Goal: Information Seeking & Learning: Learn about a topic

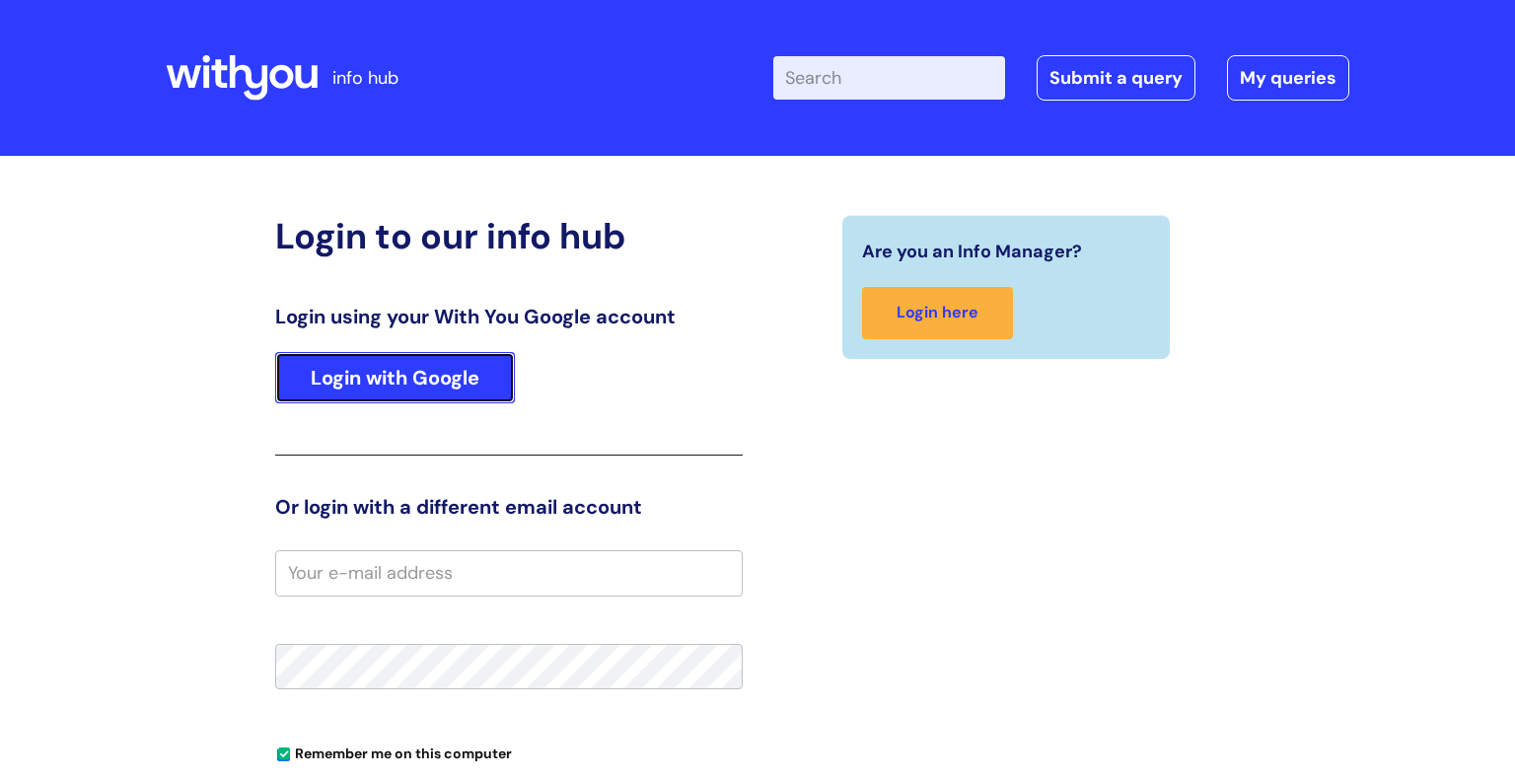
click at [473, 373] on link "Login with Google" at bounding box center [395, 377] width 240 height 51
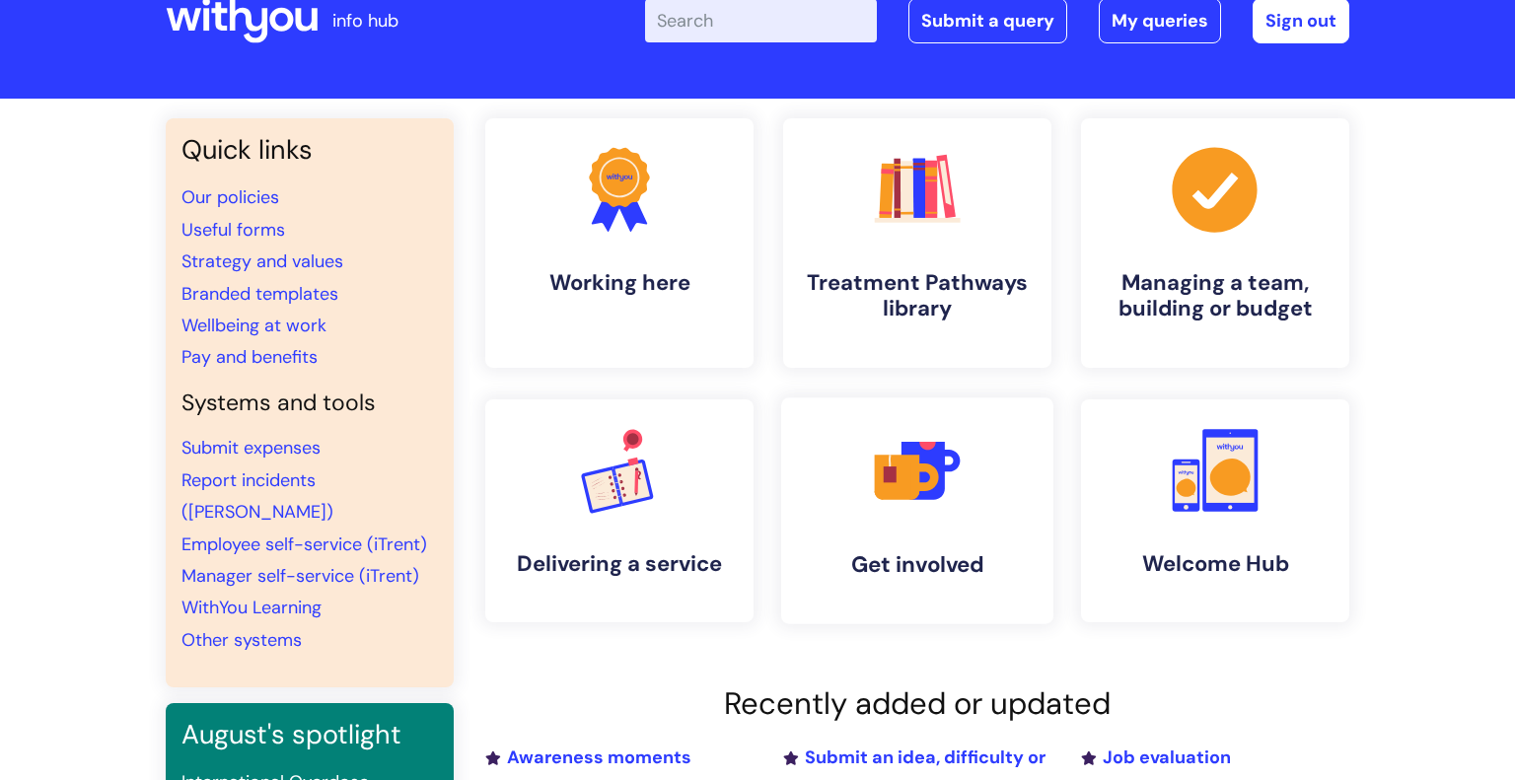
scroll to position [51, 0]
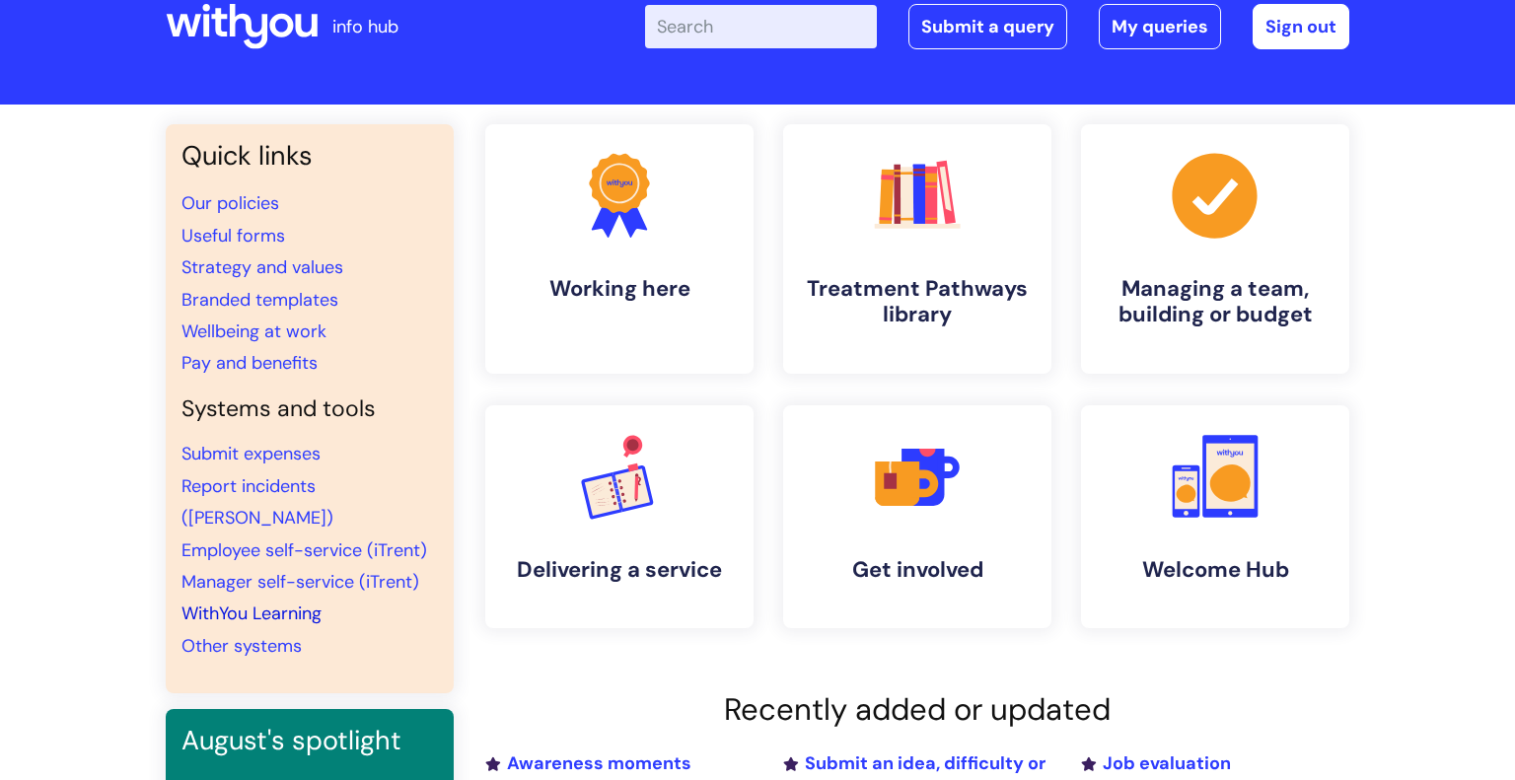
click at [246, 602] on link "WithYou Learning" at bounding box center [252, 614] width 140 height 24
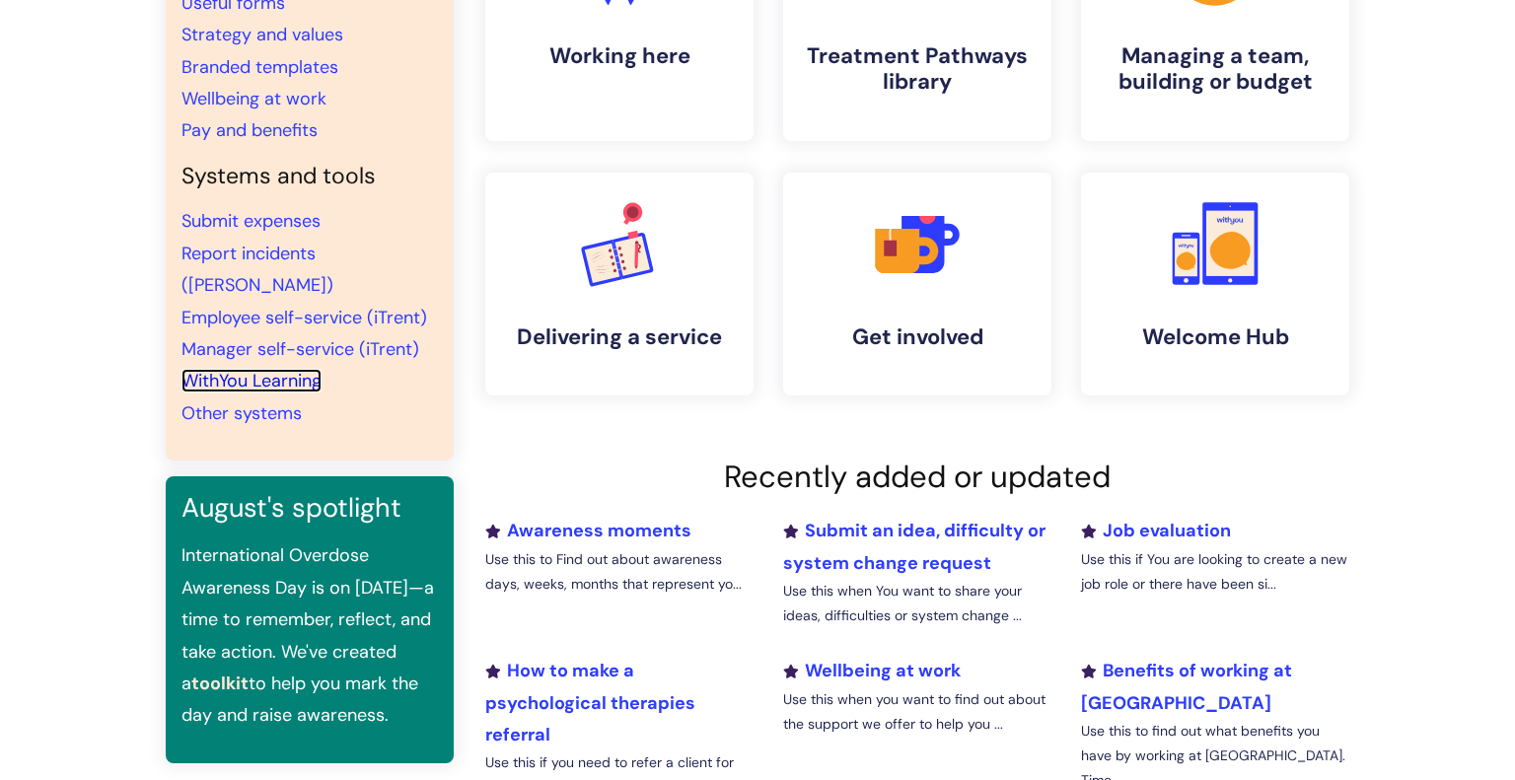
scroll to position [0, 0]
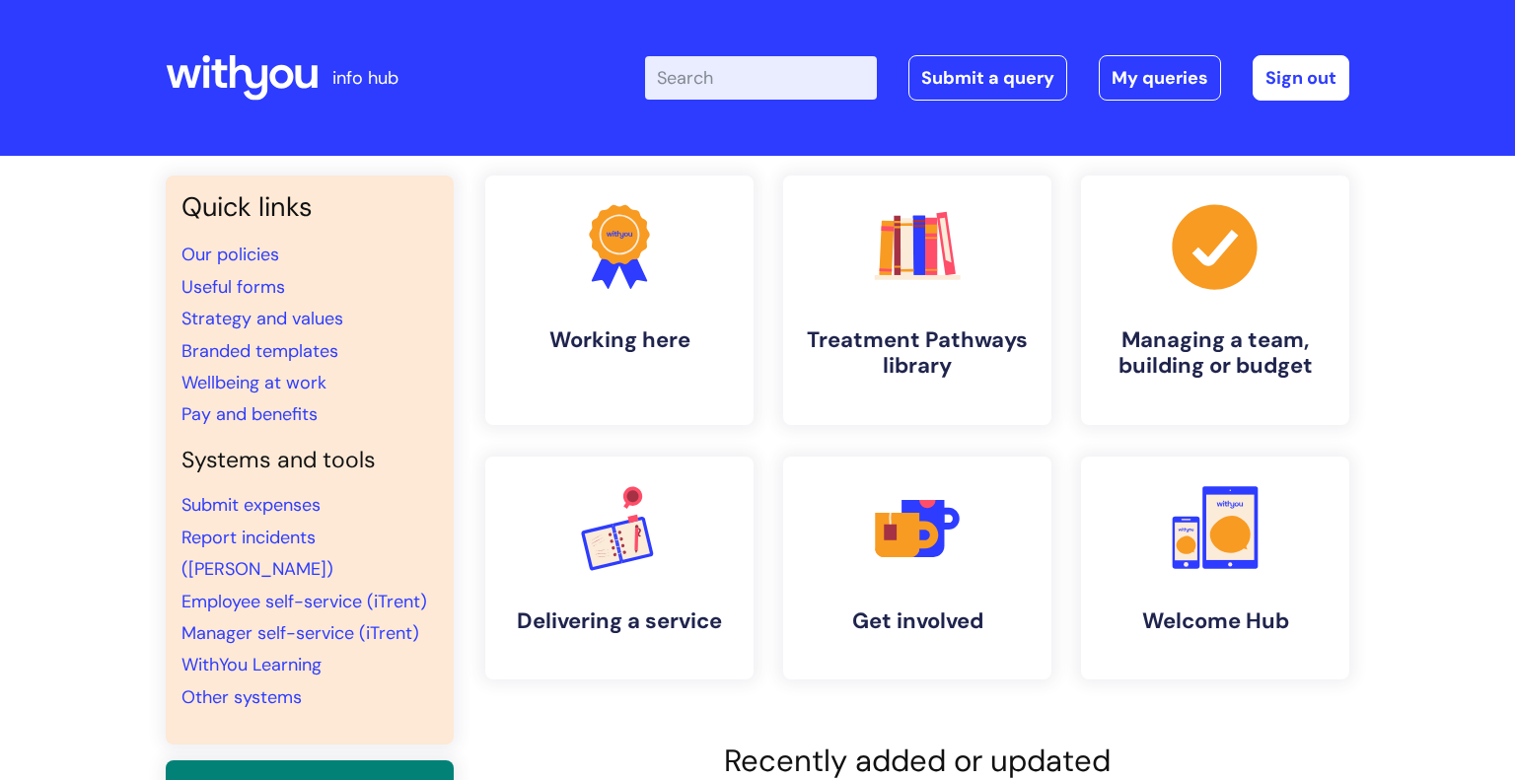
click at [724, 62] on input "Enter your search term here..." at bounding box center [761, 77] width 232 height 43
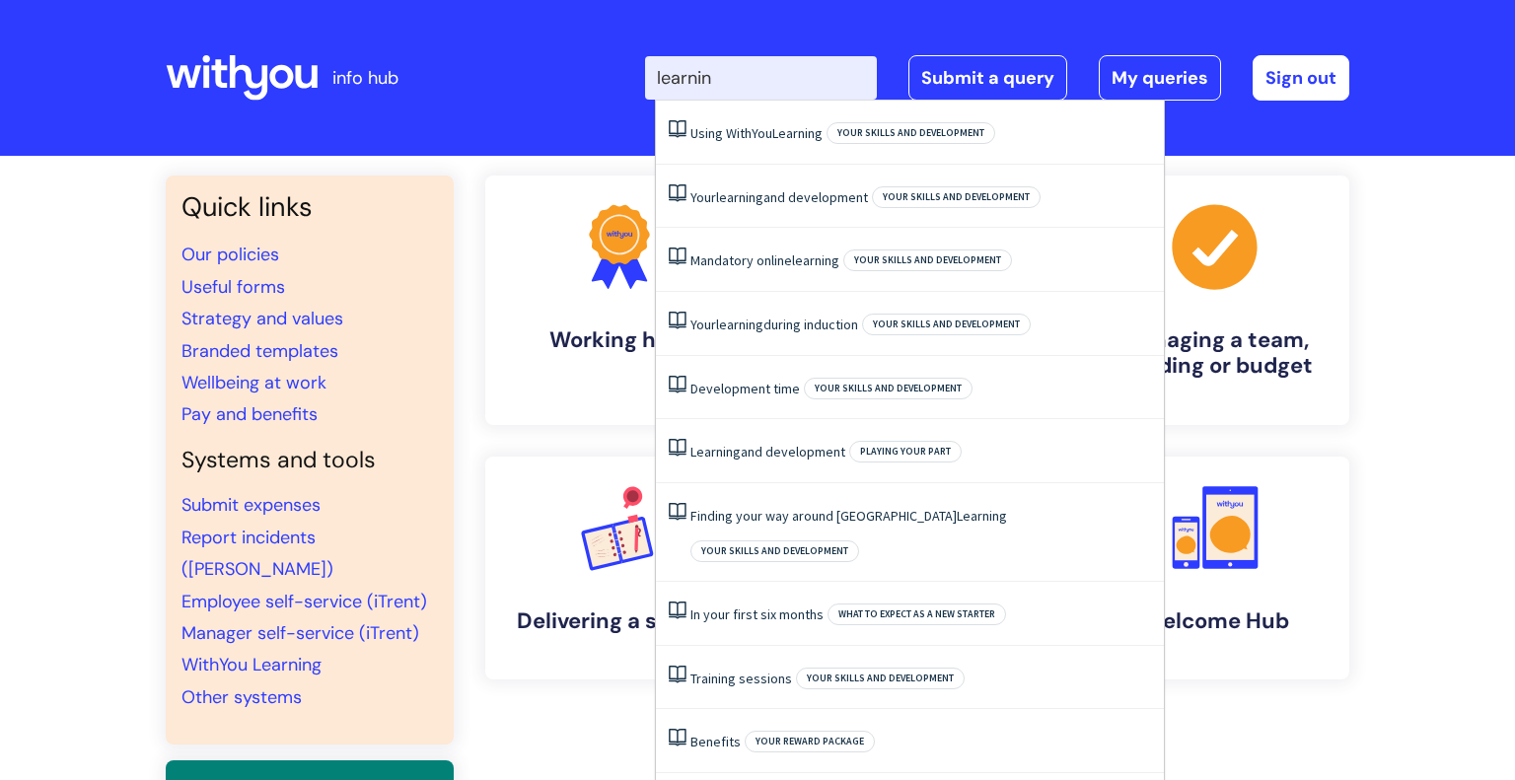
type input "learning"
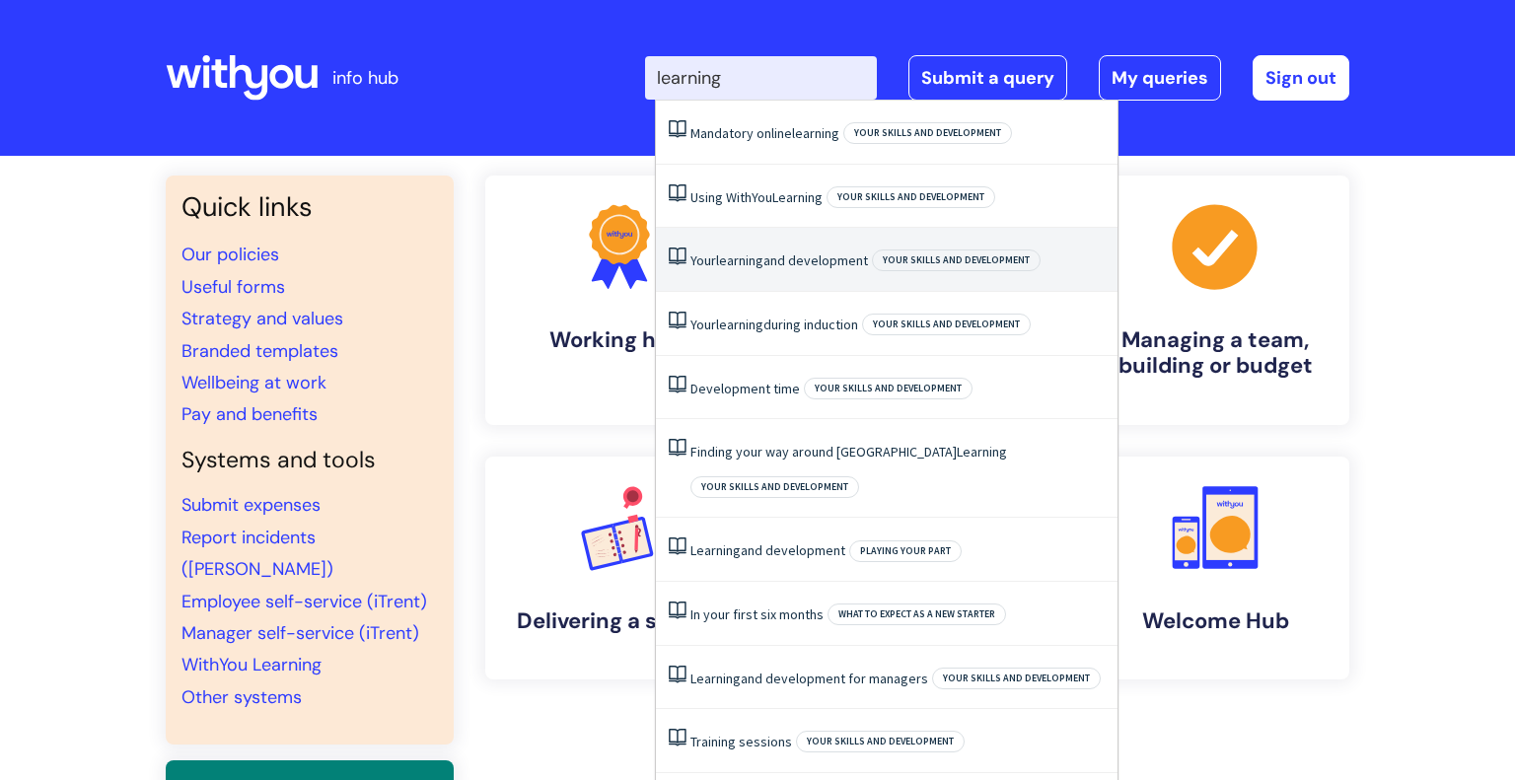
click at [717, 273] on li "Your learning and development Your skills and development" at bounding box center [887, 260] width 462 height 64
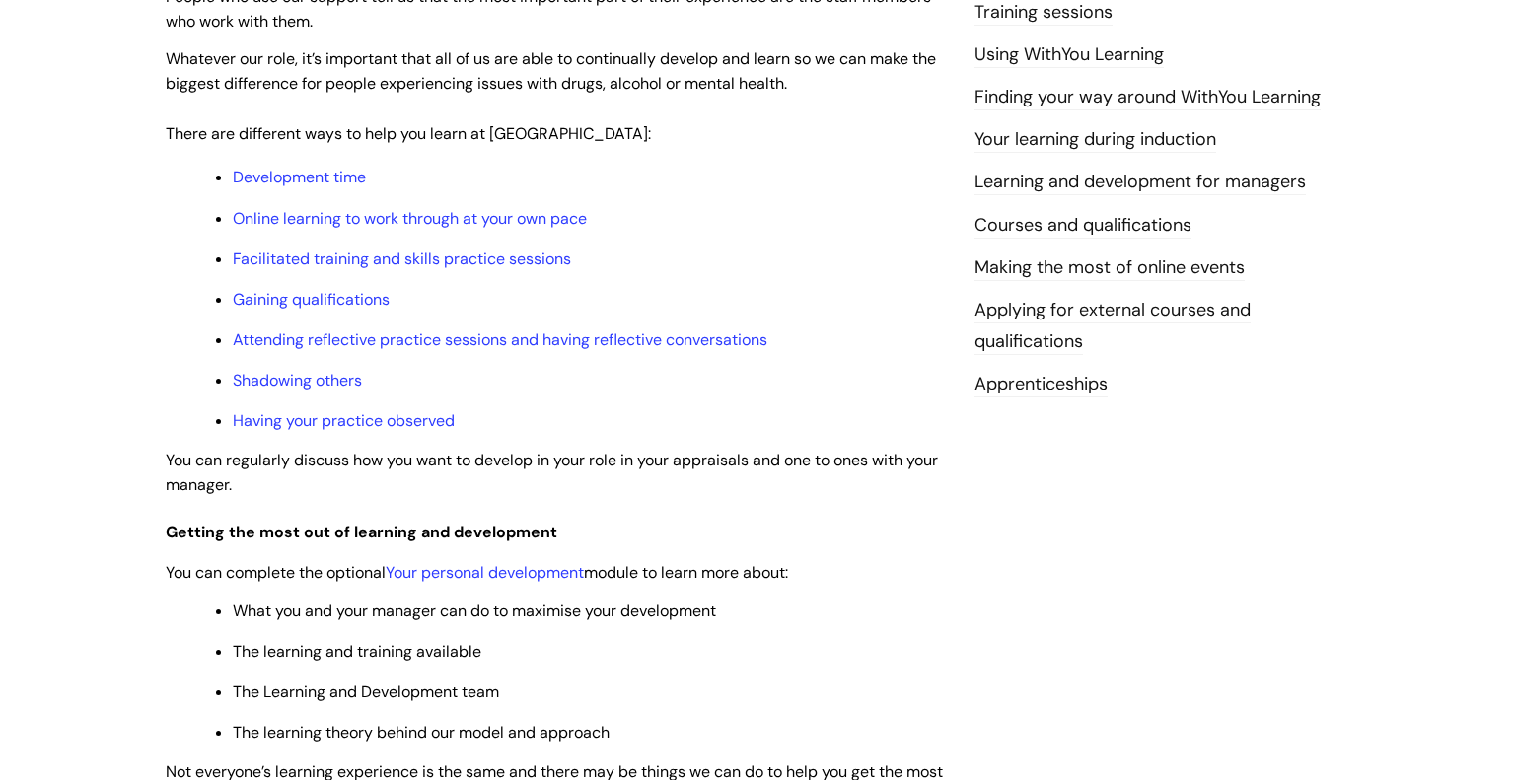
scroll to position [547, 0]
click at [1087, 231] on link "Courses and qualifications" at bounding box center [1083, 228] width 217 height 26
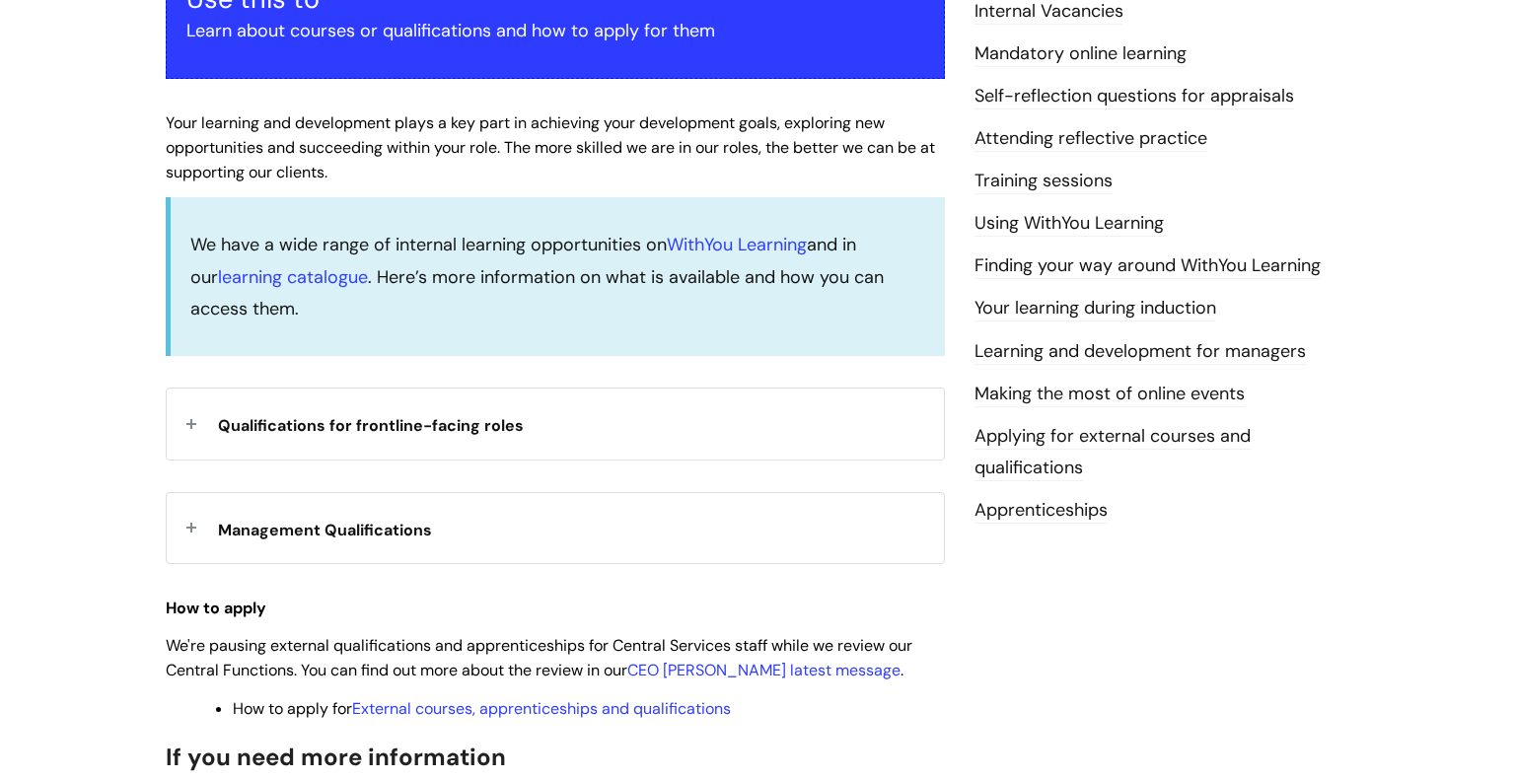
scroll to position [455, 0]
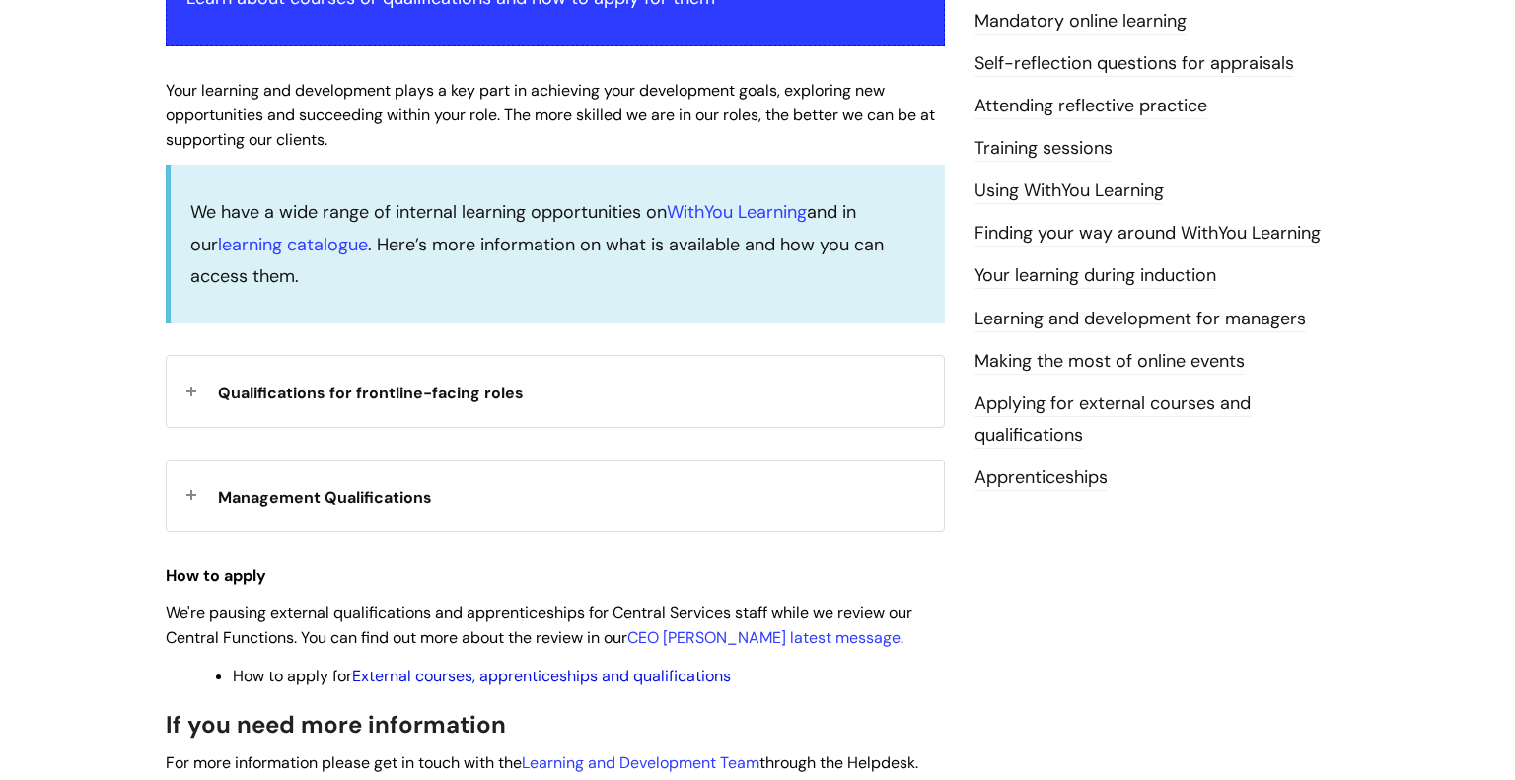
click at [674, 684] on link "External courses, apprenticeships and qualifications" at bounding box center [541, 676] width 379 height 21
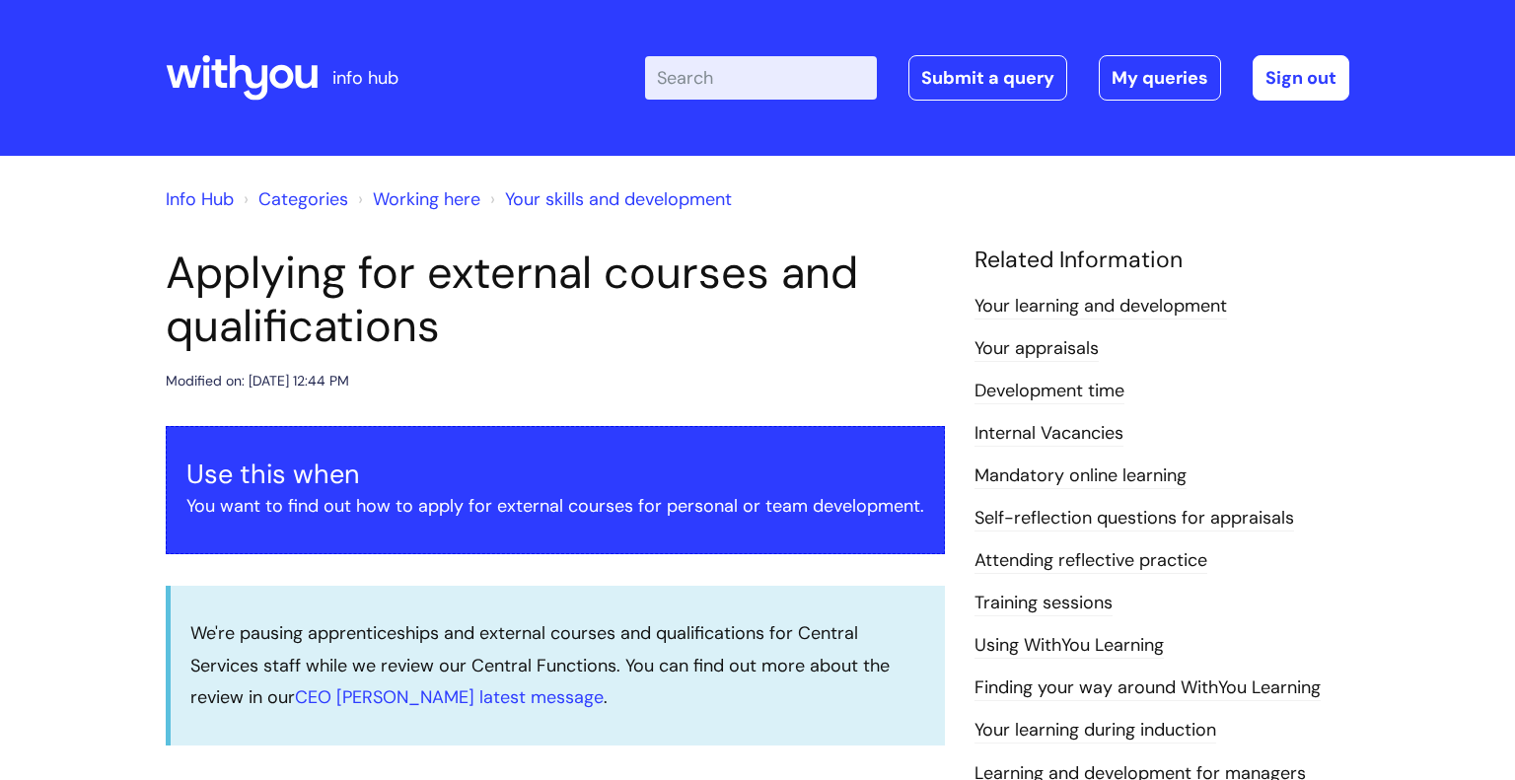
click at [683, 88] on input "Enter your search term here..." at bounding box center [761, 77] width 232 height 43
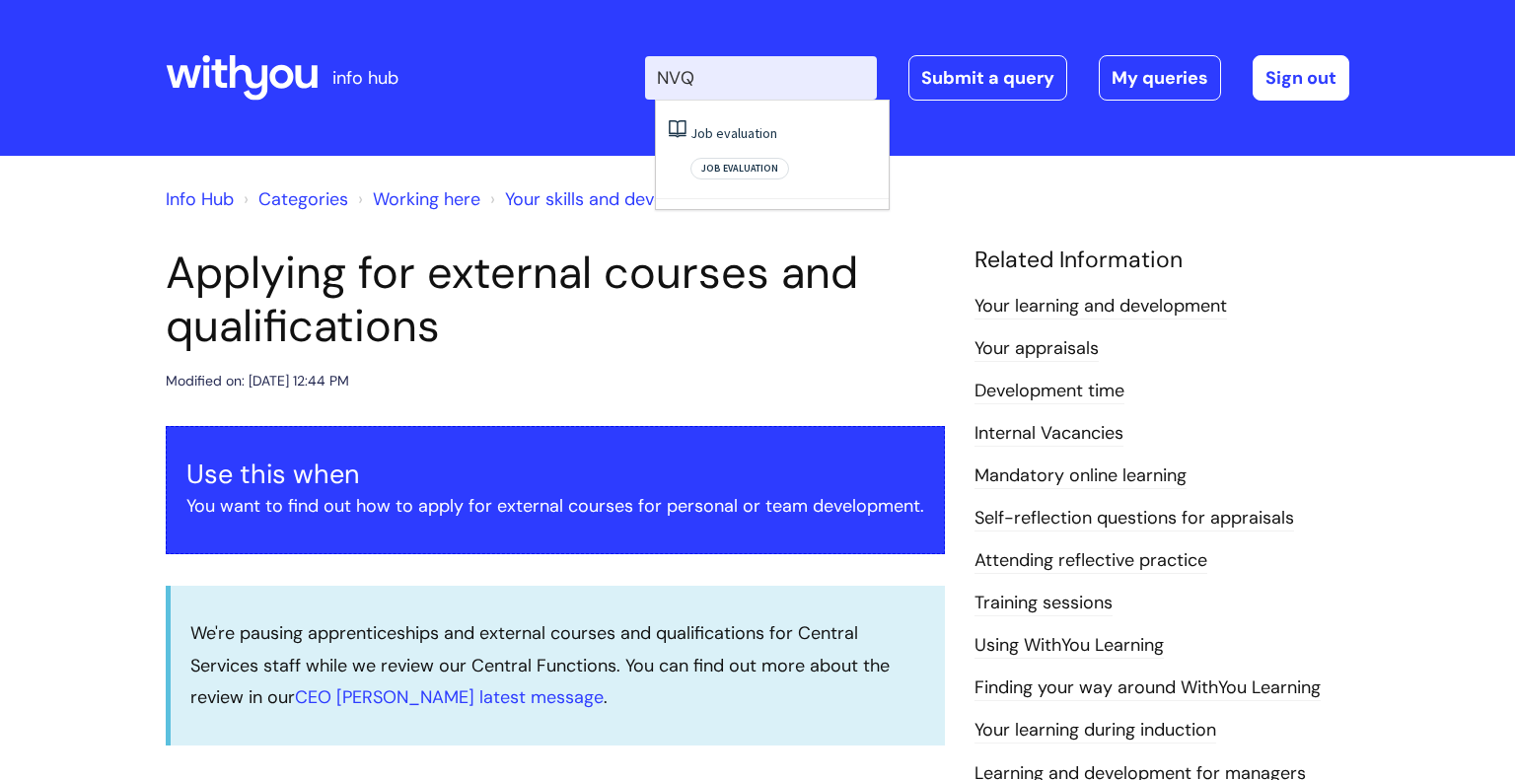
type input "NVQ"
click button "Search" at bounding box center [0, 0] width 0 height 0
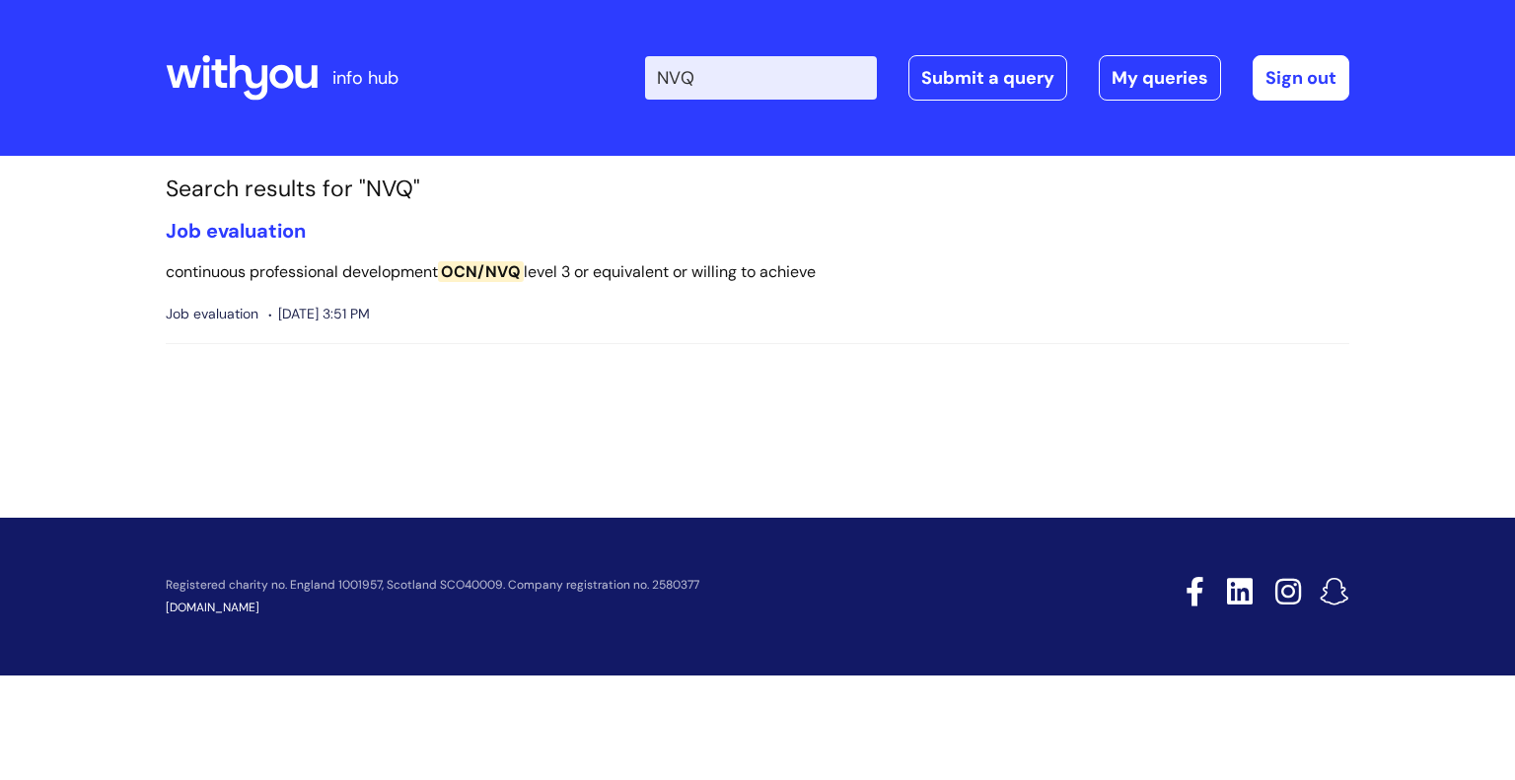
click at [739, 86] on input "NVQ" at bounding box center [761, 77] width 232 height 43
type input "N"
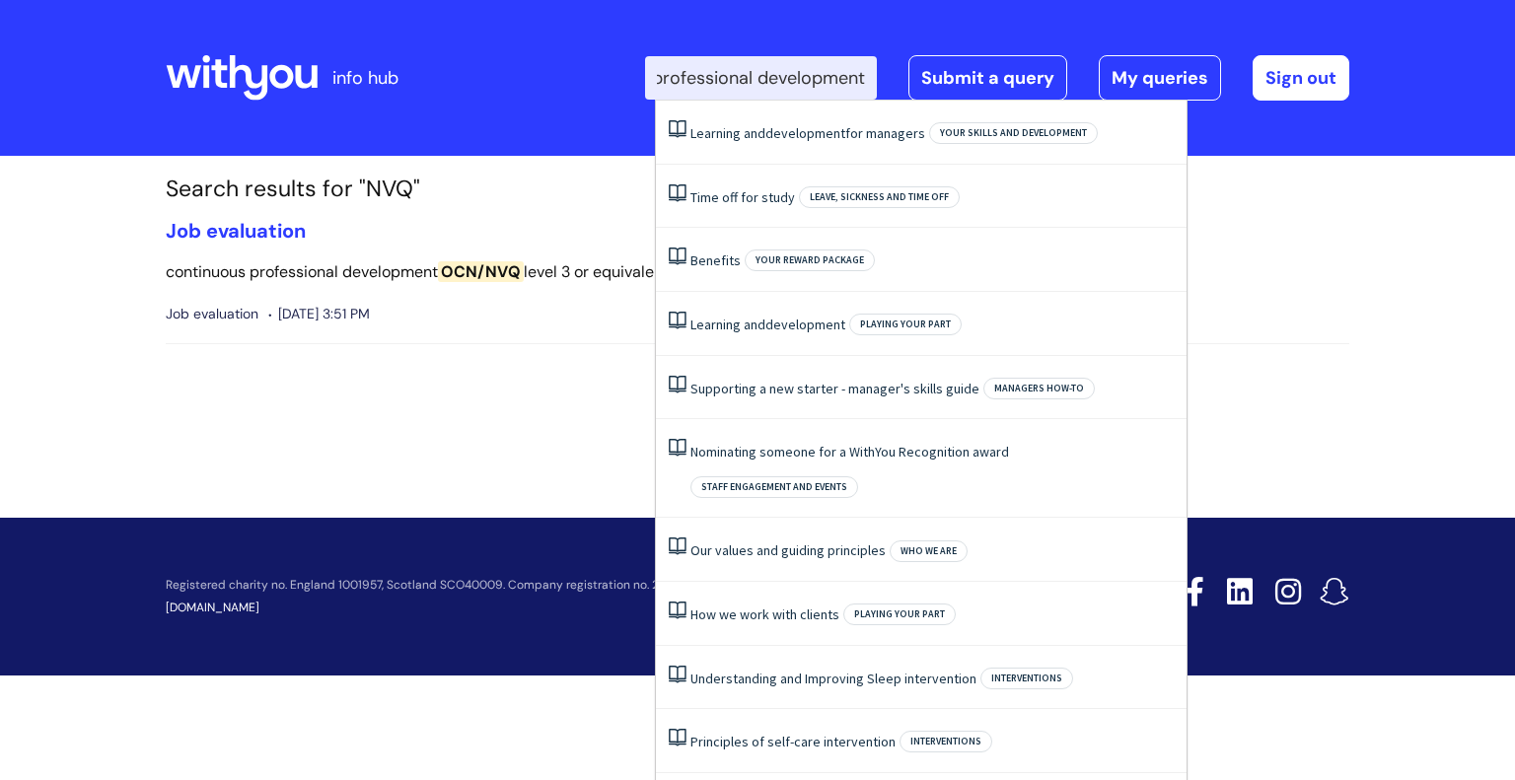
scroll to position [0, 12]
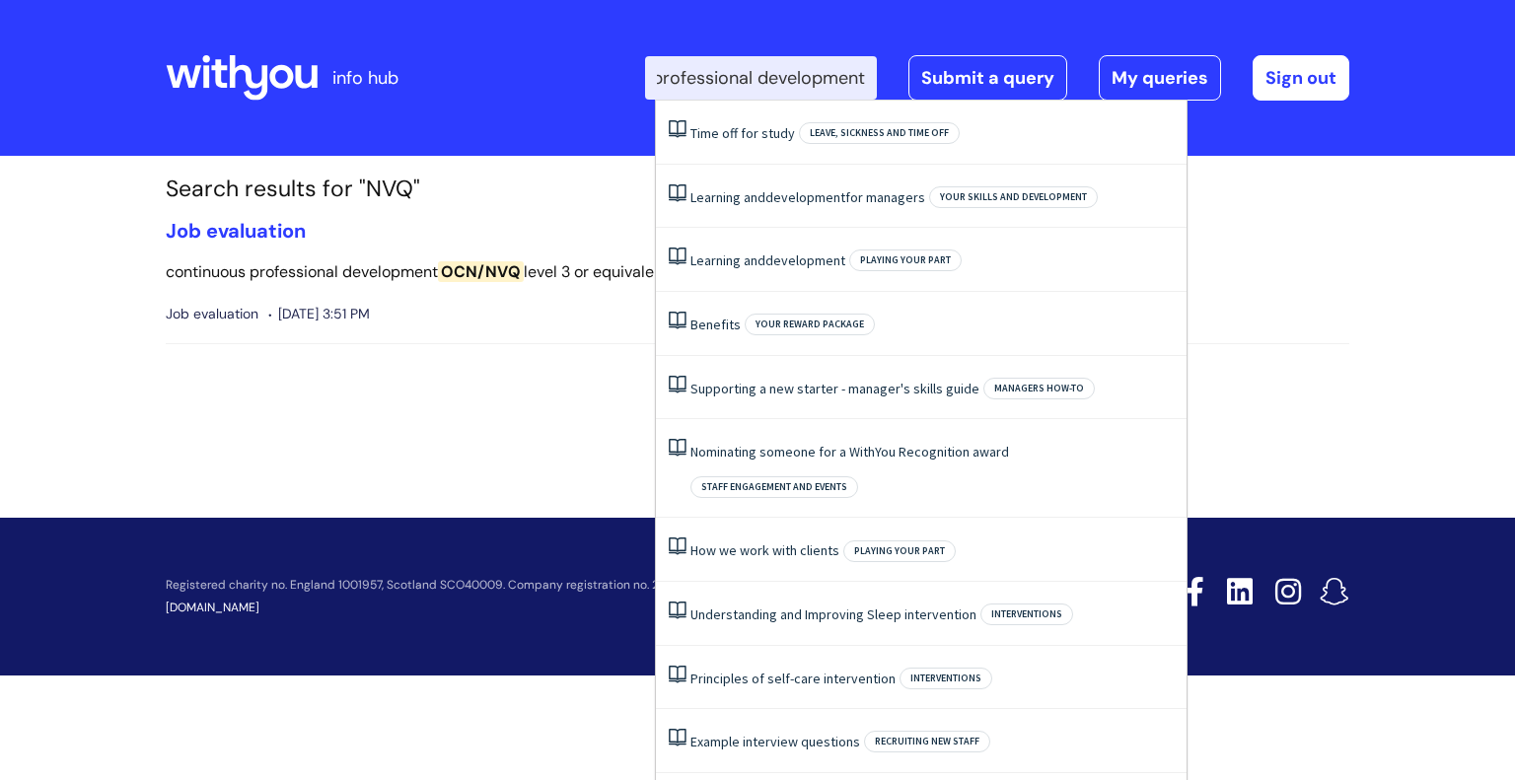
type input "professional development"
click button "Search" at bounding box center [0, 0] width 0 height 0
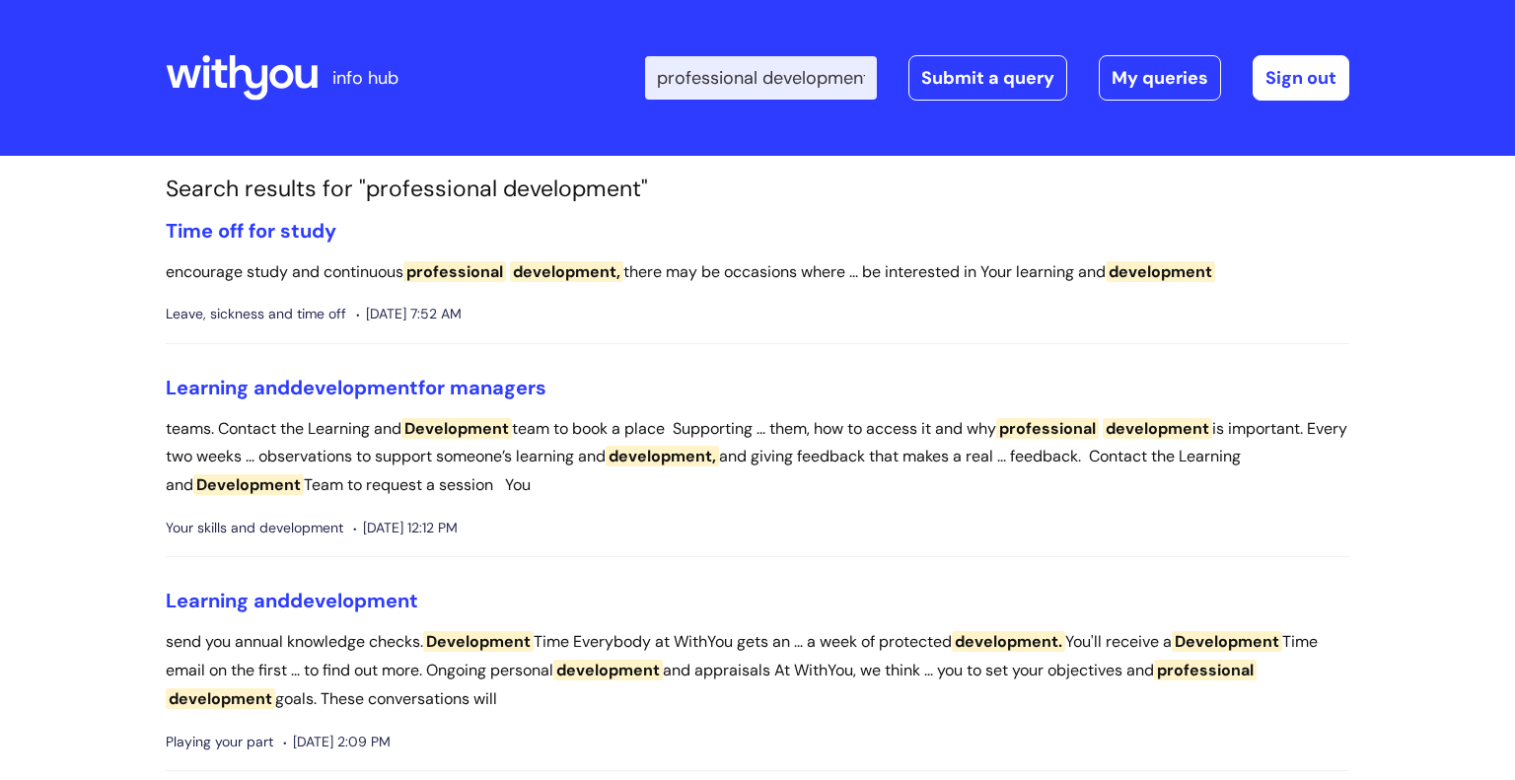
click at [855, 76] on input "professional development" at bounding box center [761, 77] width 232 height 43
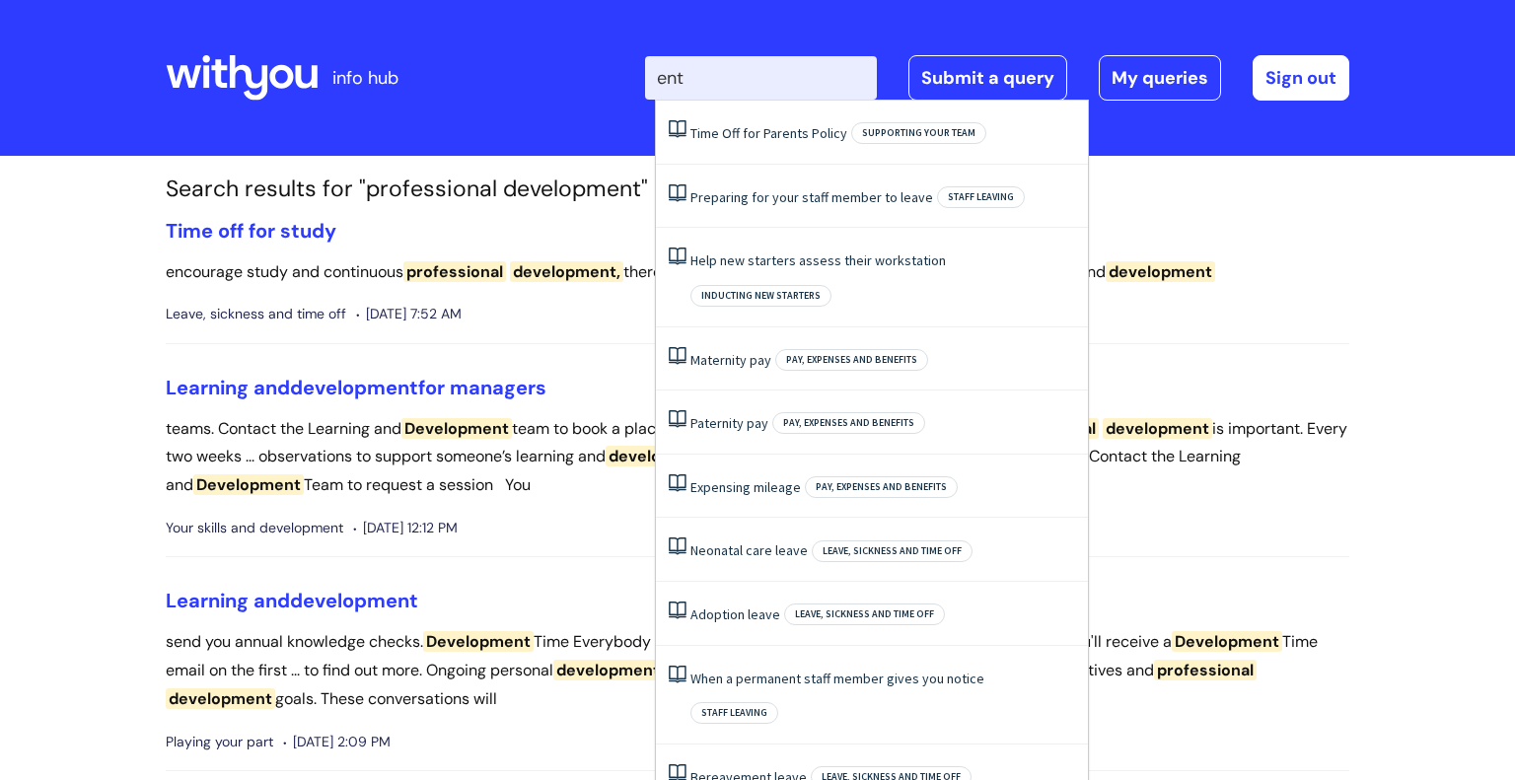
click at [790, 72] on input "ent" at bounding box center [761, 77] width 232 height 43
type input "e"
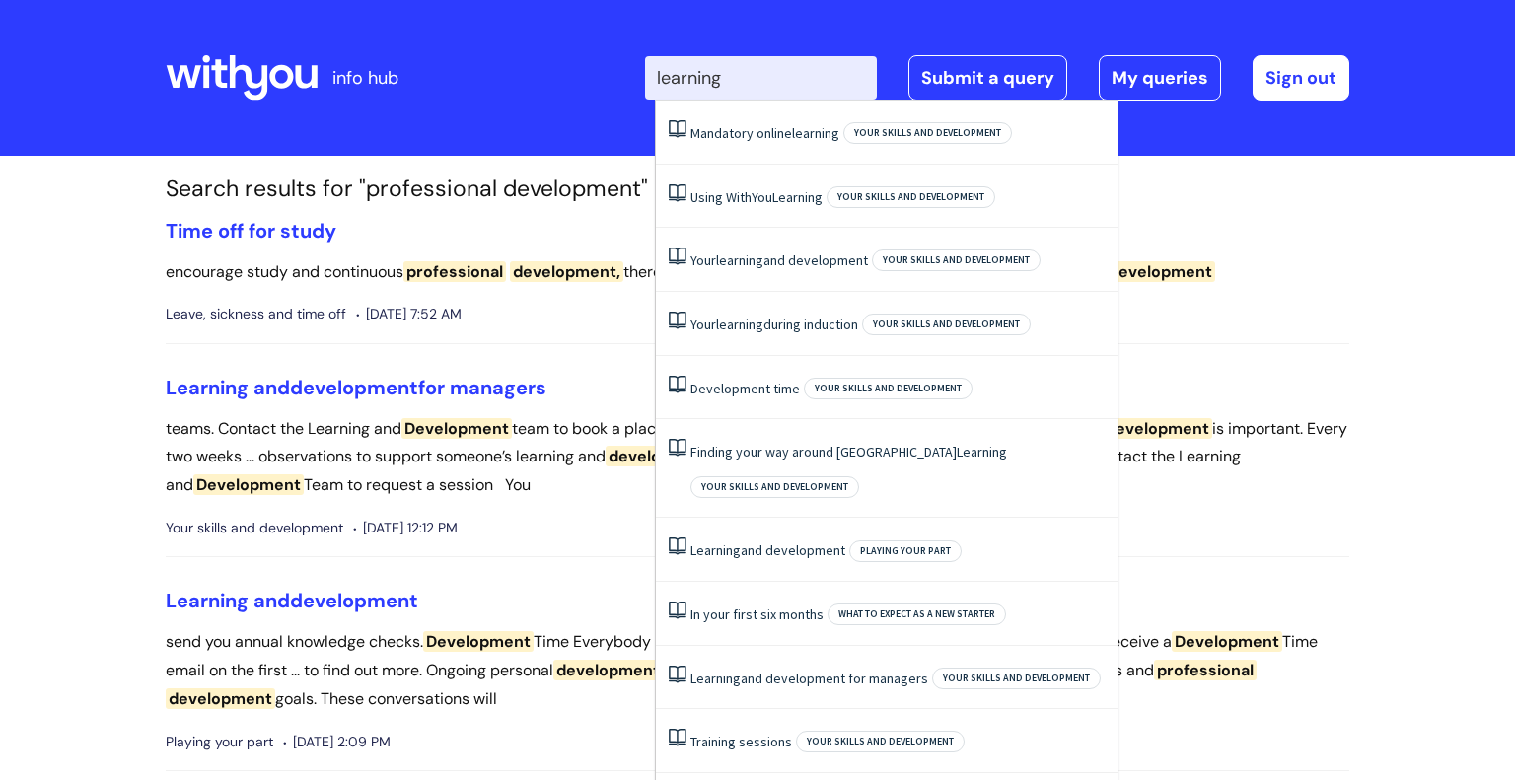
type input "learning"
click button "Search" at bounding box center [0, 0] width 0 height 0
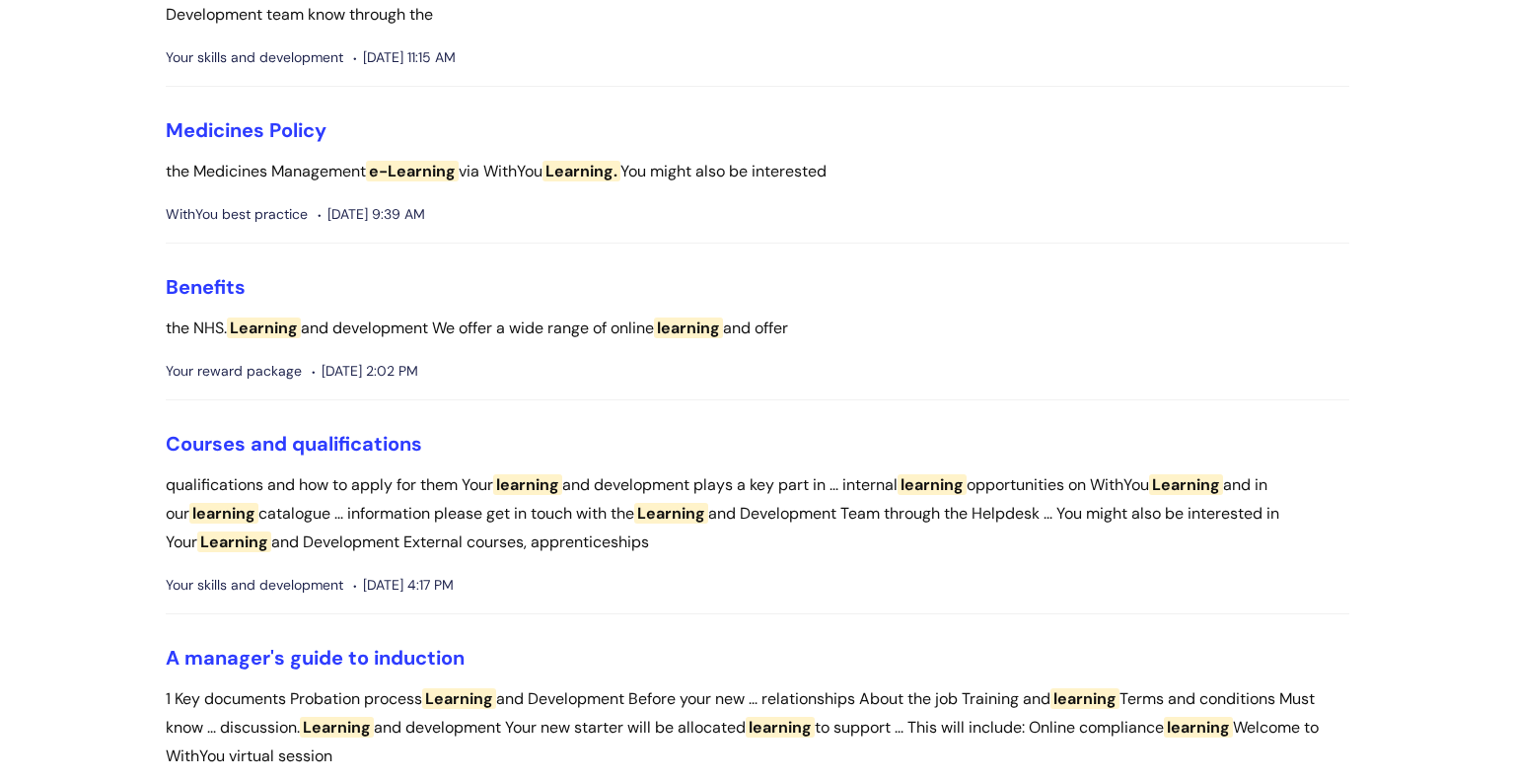
scroll to position [2241, 0]
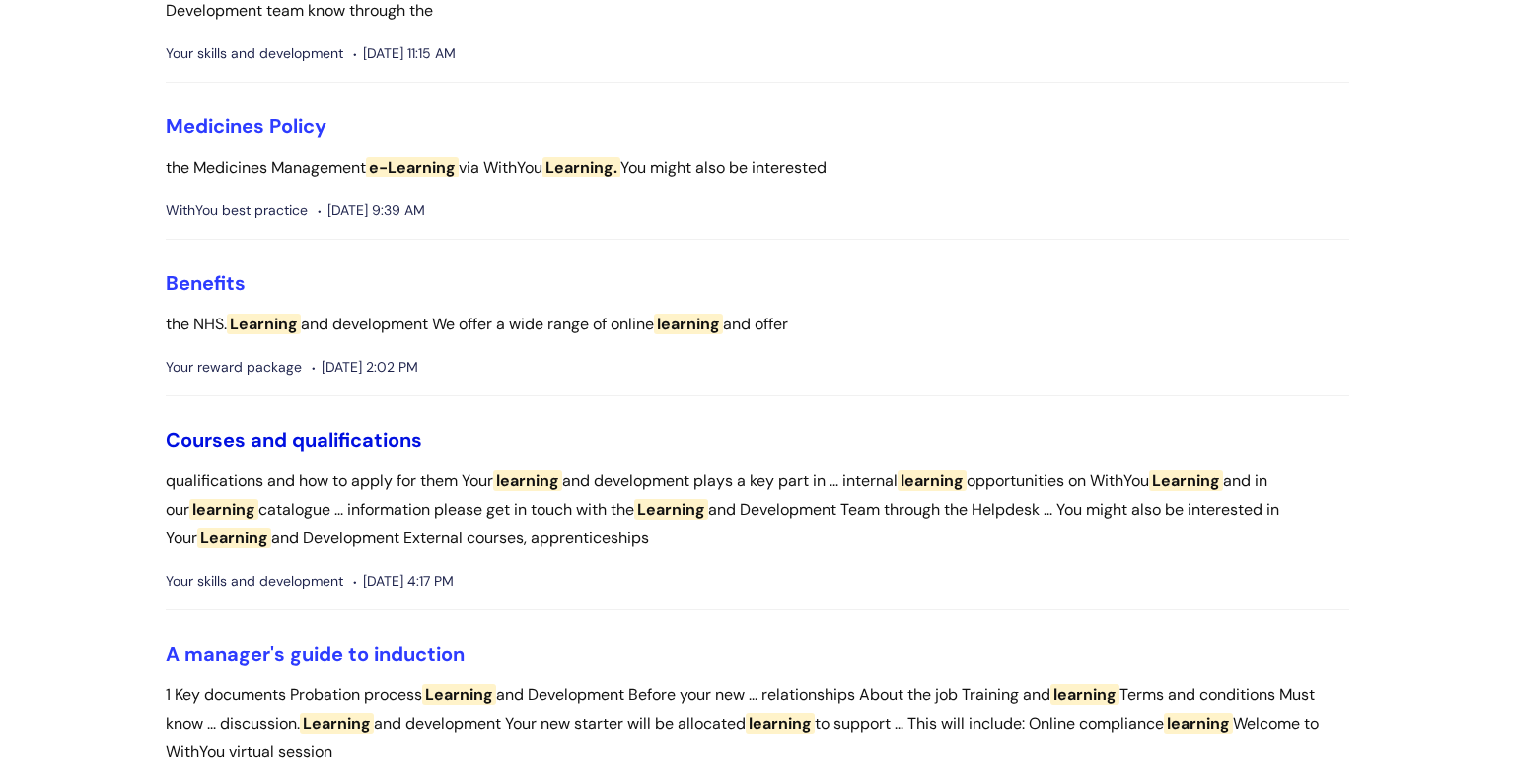
click at [276, 439] on link "Courses and qualifications" at bounding box center [294, 440] width 257 height 26
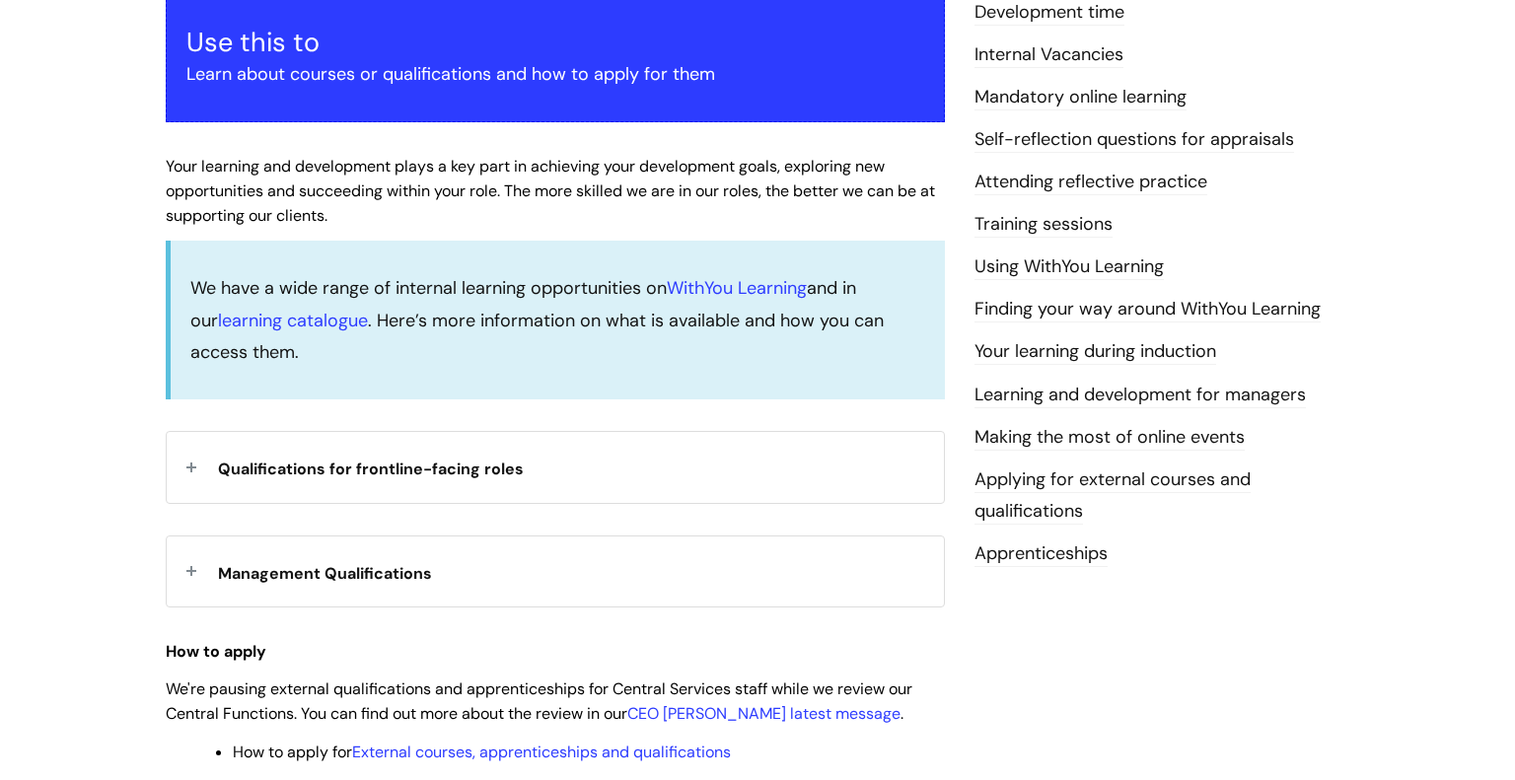
scroll to position [380, 0]
click at [274, 472] on span "Qualifications for frontline-facing roles" at bounding box center [371, 468] width 306 height 21
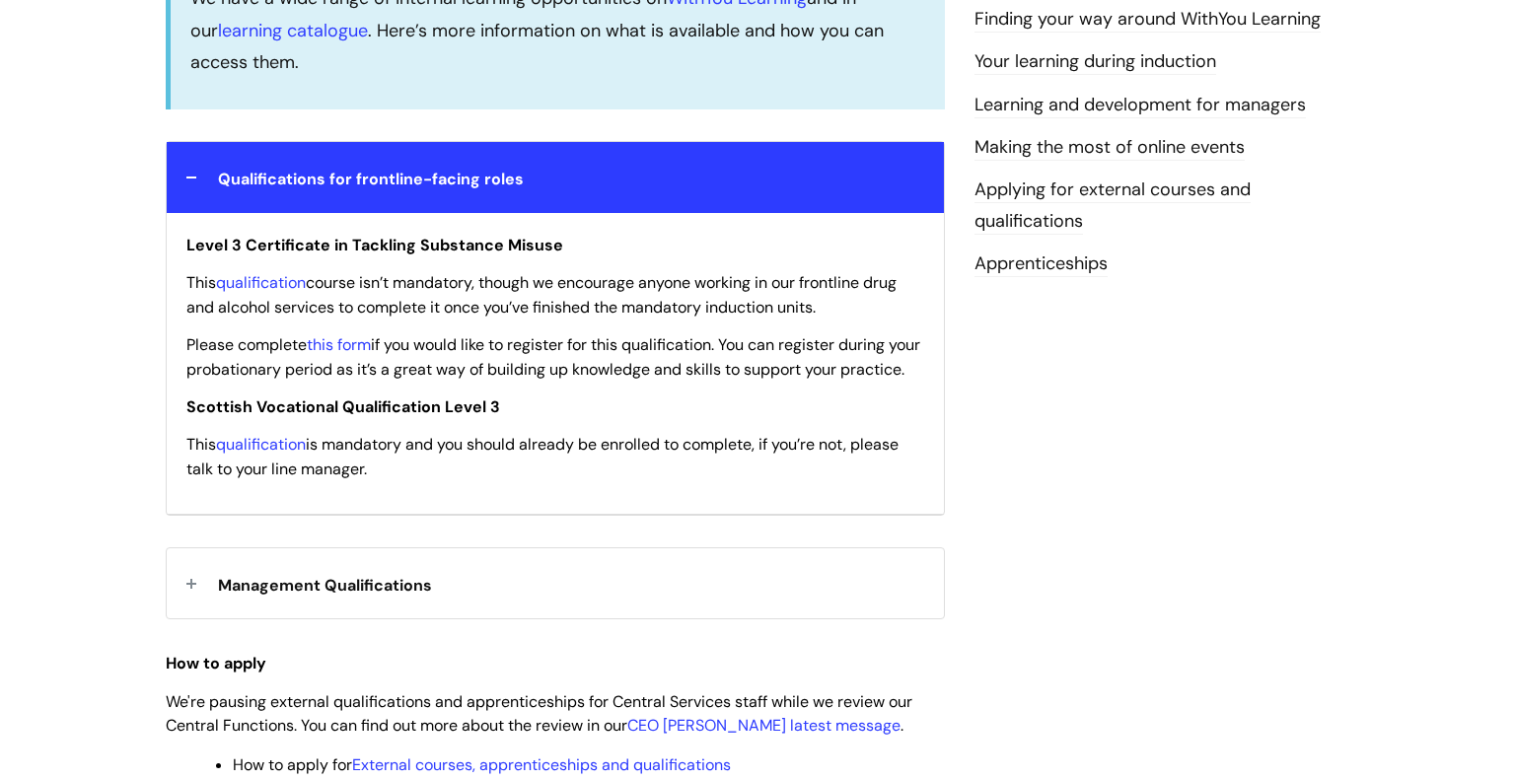
scroll to position [691, 0]
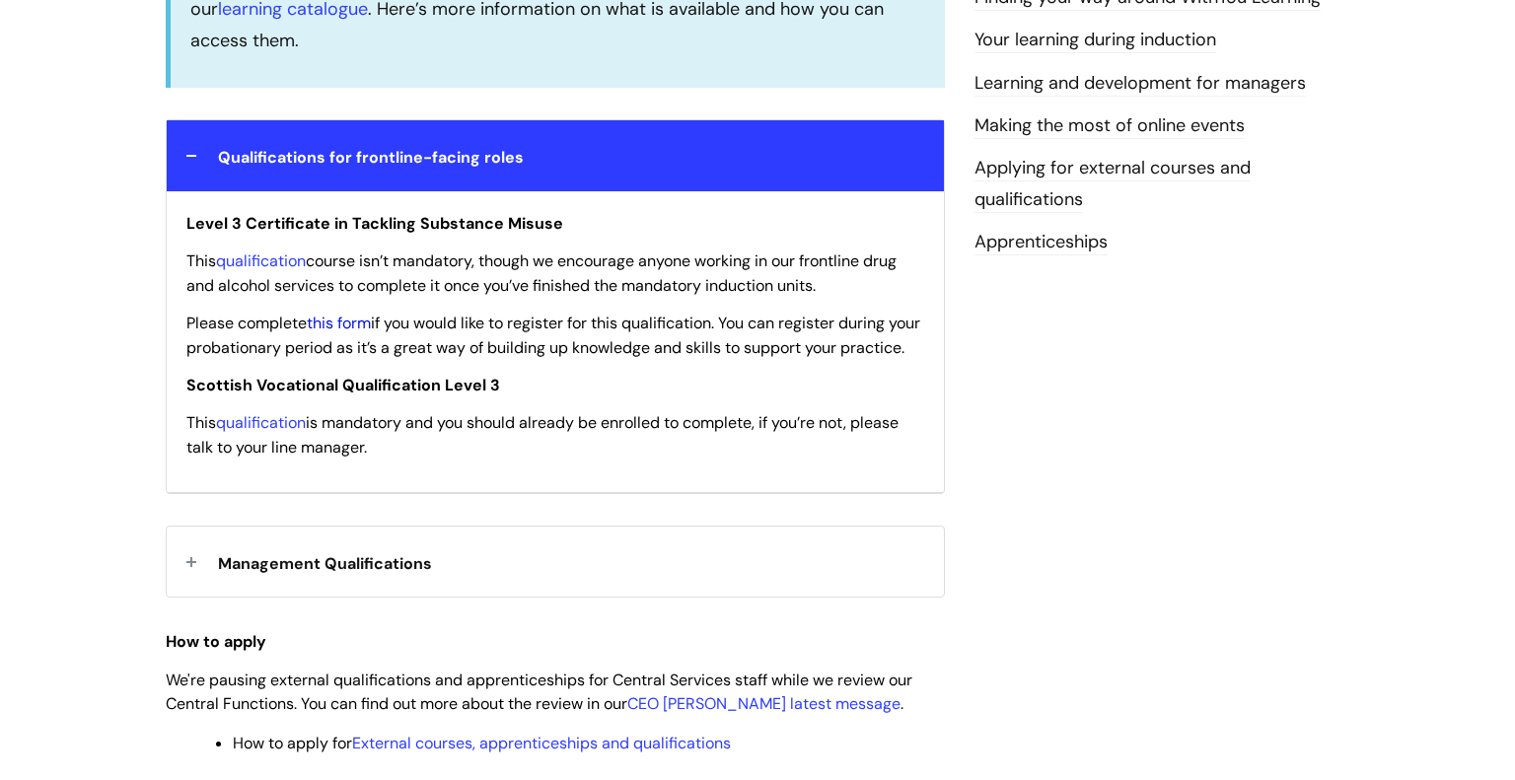
click at [357, 325] on link "this form" at bounding box center [339, 323] width 64 height 21
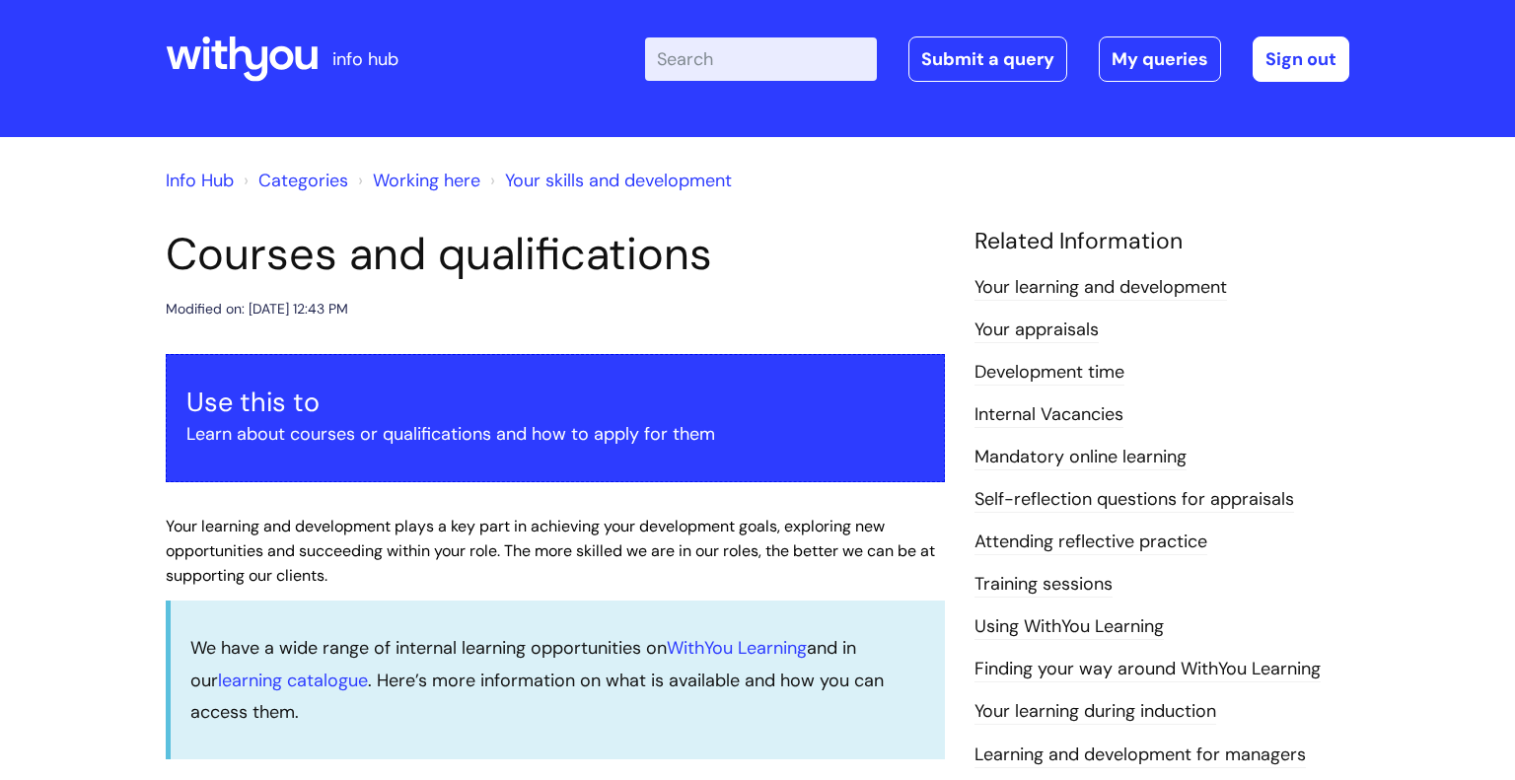
scroll to position [0, 0]
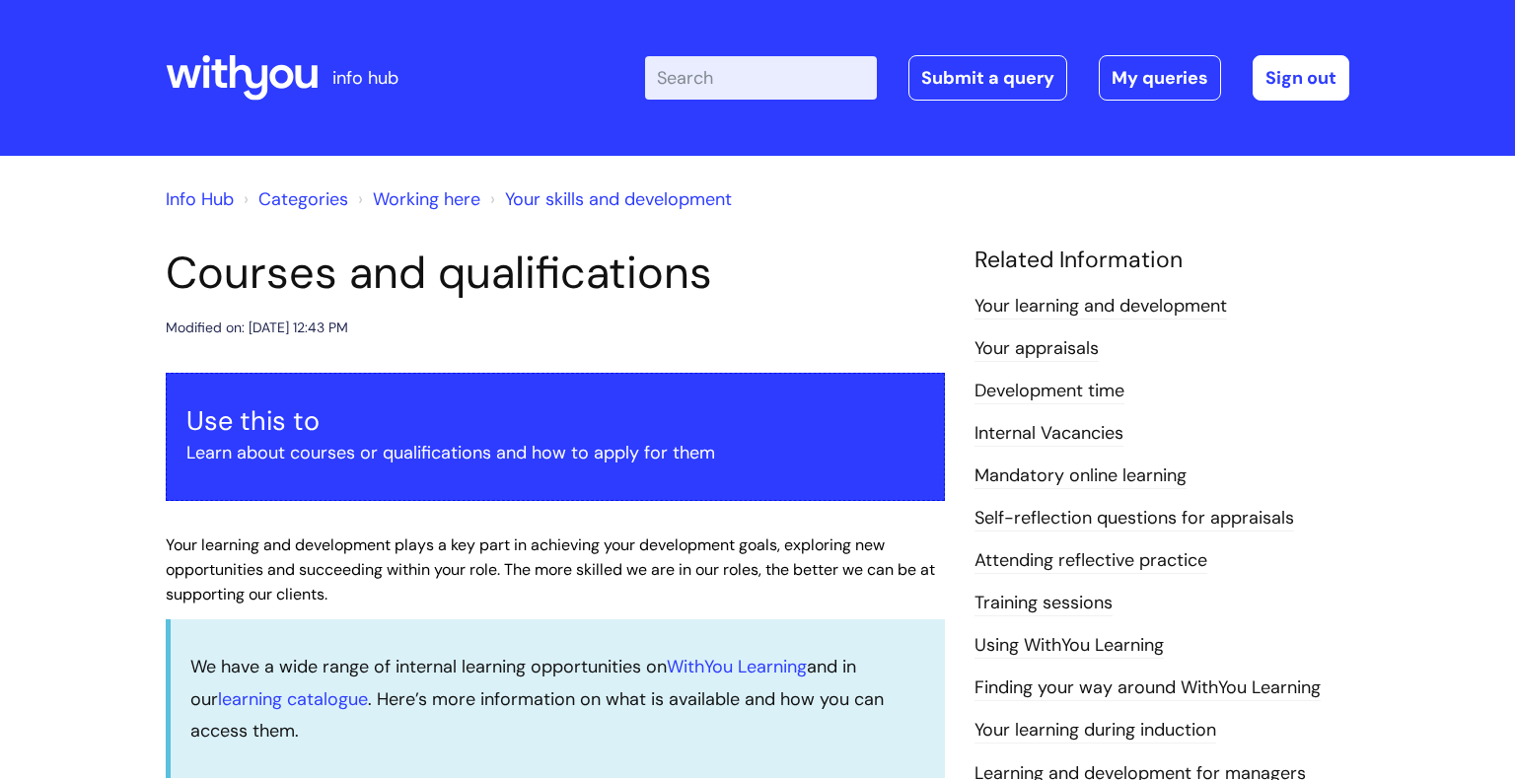
click at [221, 83] on icon at bounding box center [219, 73] width 16 height 29
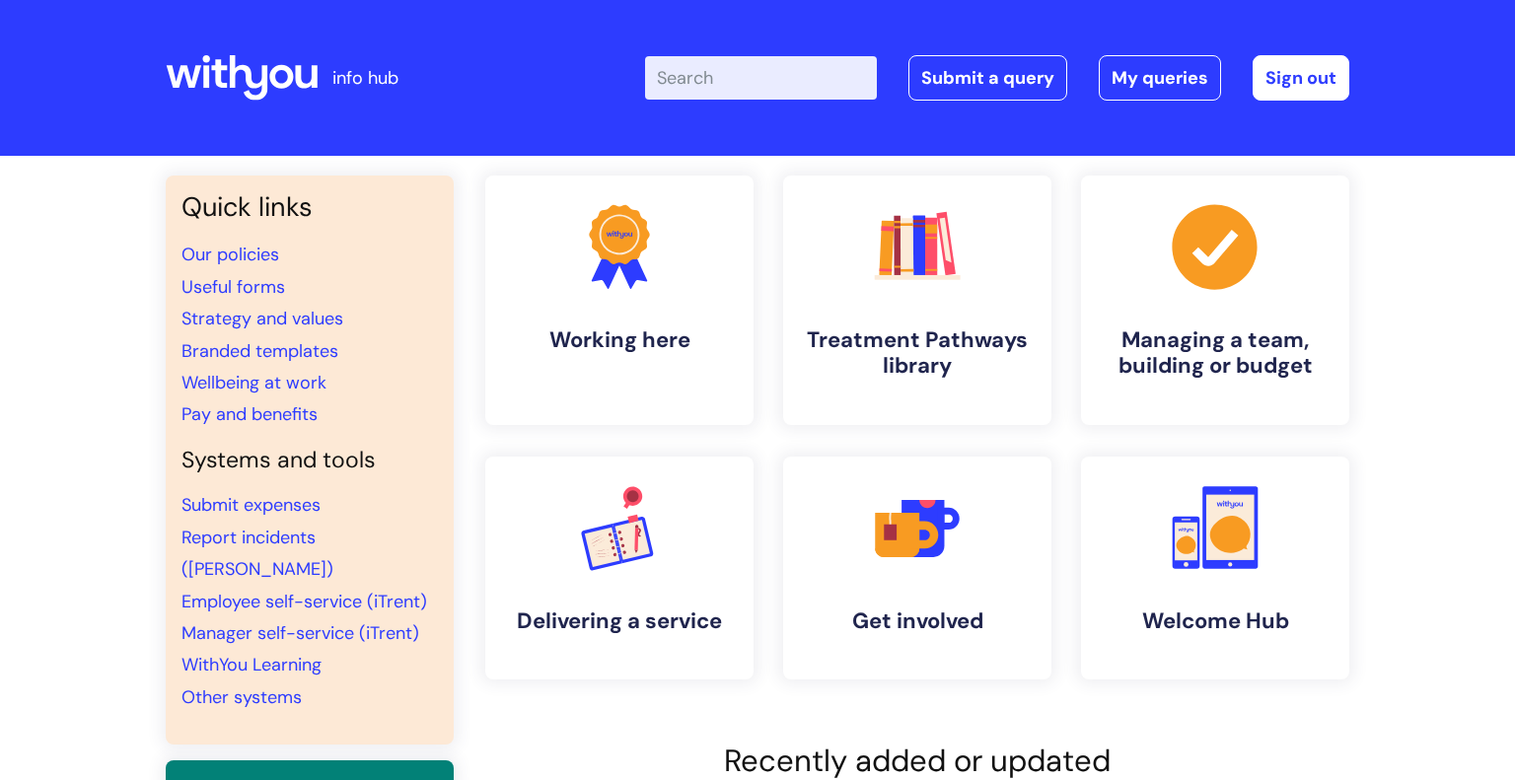
click at [297, 586] on li "Employee self-service (iTrent)" at bounding box center [310, 602] width 257 height 32
click at [302, 590] on link "Employee self-service (iTrent)" at bounding box center [305, 602] width 246 height 24
